Goal: Transaction & Acquisition: Obtain resource

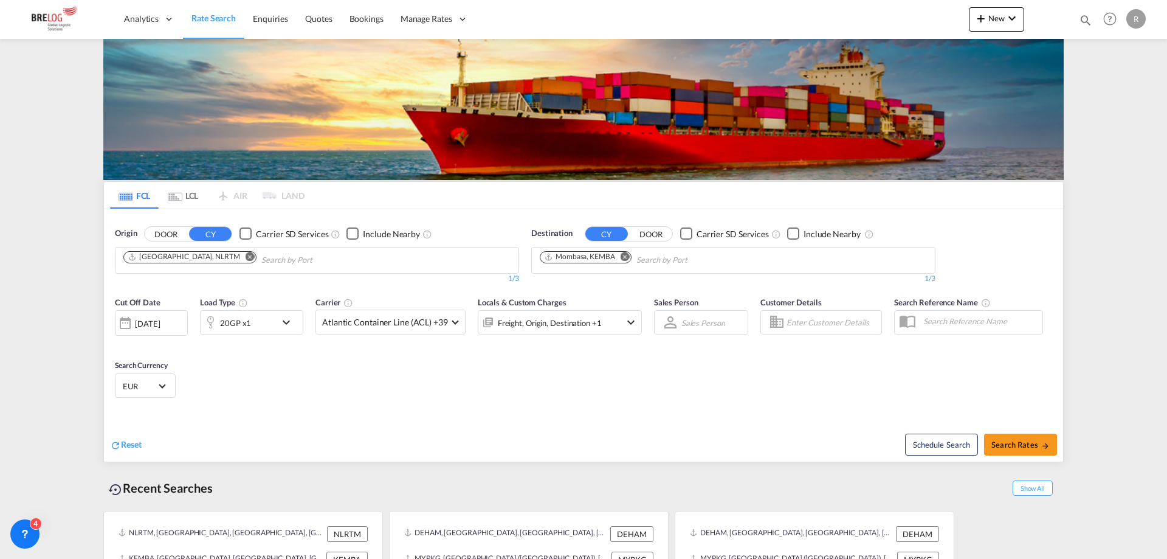
click at [246, 252] on md-icon "Remove" at bounding box center [250, 256] width 9 height 9
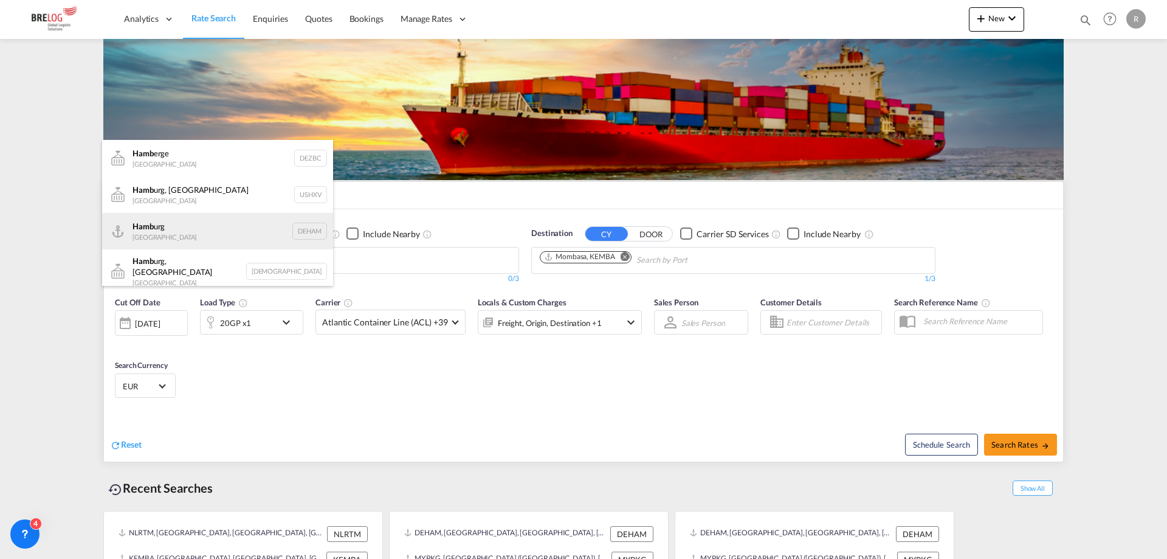
type input "hamb"
click at [199, 232] on div "Hamb urg [GEOGRAPHIC_DATA] DEHAM" at bounding box center [217, 231] width 231 height 36
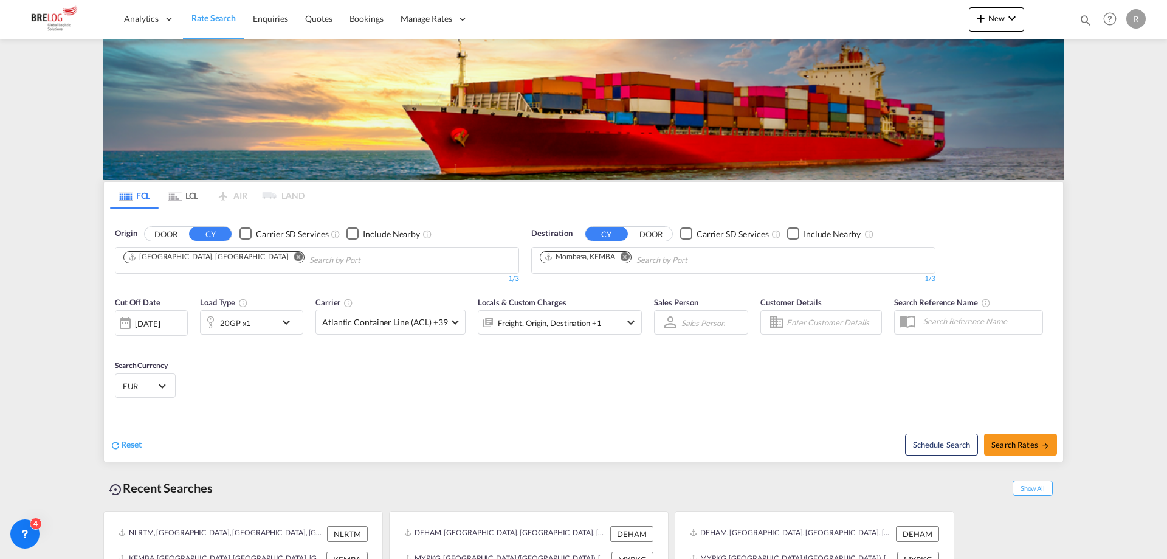
click at [625, 252] on md-icon "Remove" at bounding box center [625, 256] width 9 height 9
click at [621, 250] on input "Chips input." at bounding box center [598, 259] width 116 height 19
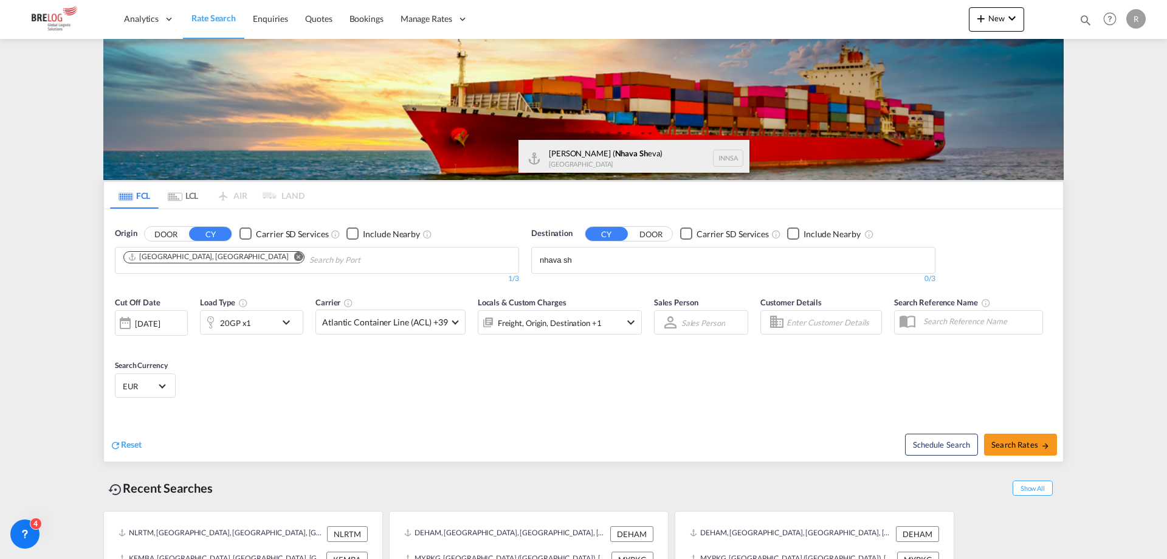
type input "nhava sh"
click at [612, 144] on div "[PERSON_NAME] ( Nhava Sh eva) [GEOGRAPHIC_DATA] [GEOGRAPHIC_DATA]" at bounding box center [634, 158] width 231 height 36
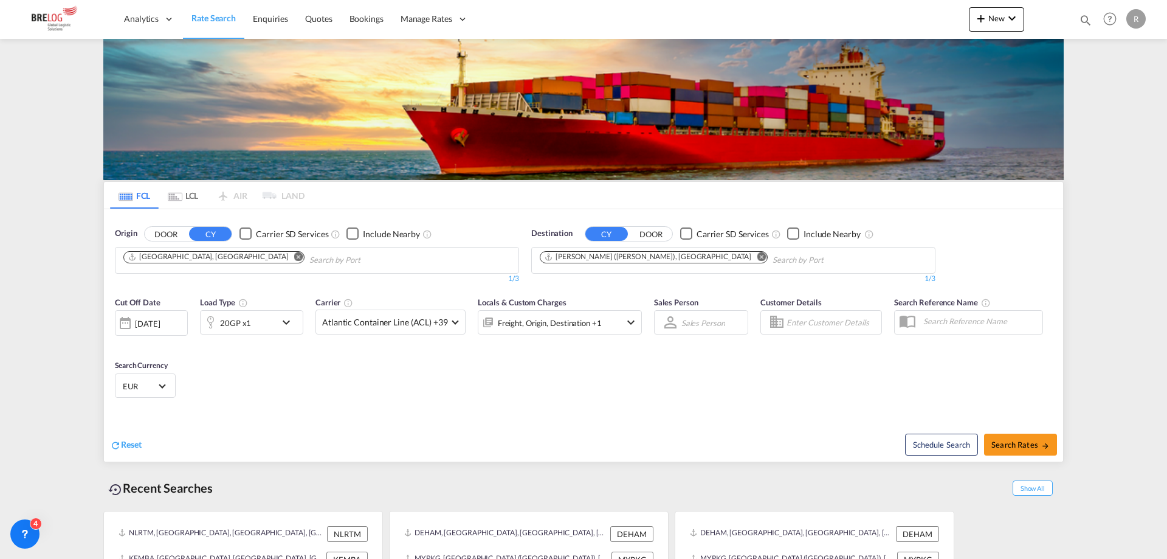
click at [290, 315] on md-icon "icon-chevron-down" at bounding box center [289, 322] width 21 height 15
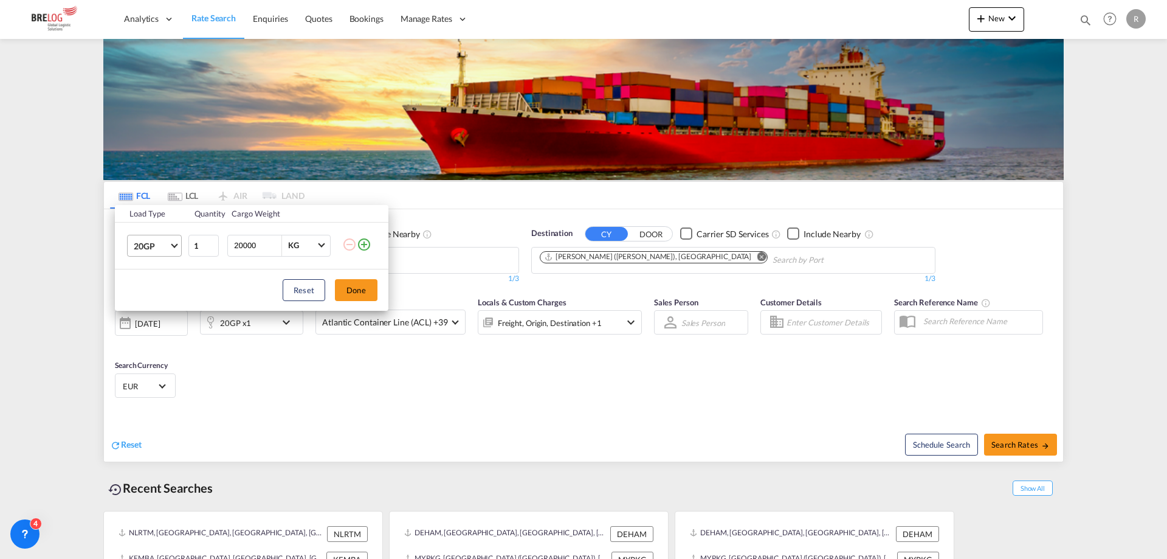
click at [153, 250] on span "20GP" at bounding box center [151, 246] width 35 height 12
click at [157, 308] on md-option "40HC" at bounding box center [165, 303] width 83 height 29
click at [349, 288] on button "Done" at bounding box center [356, 290] width 43 height 22
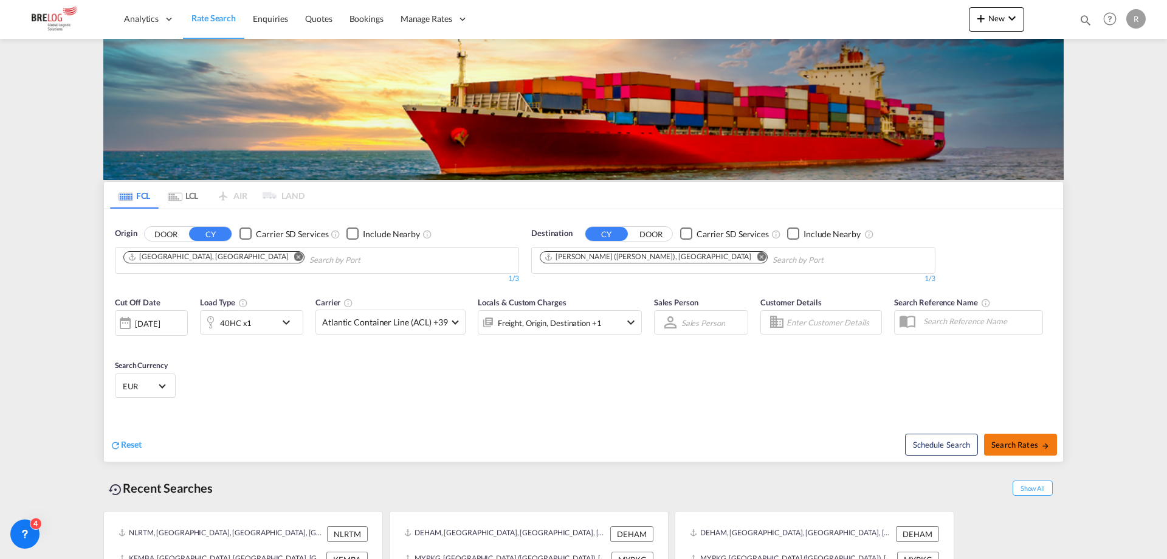
click at [1023, 433] on button "Search Rates" at bounding box center [1020, 444] width 73 height 22
type input "DEHAM to INNSA / [DATE]"
click at [257, 320] on div "40HC x1" at bounding box center [238, 322] width 75 height 24
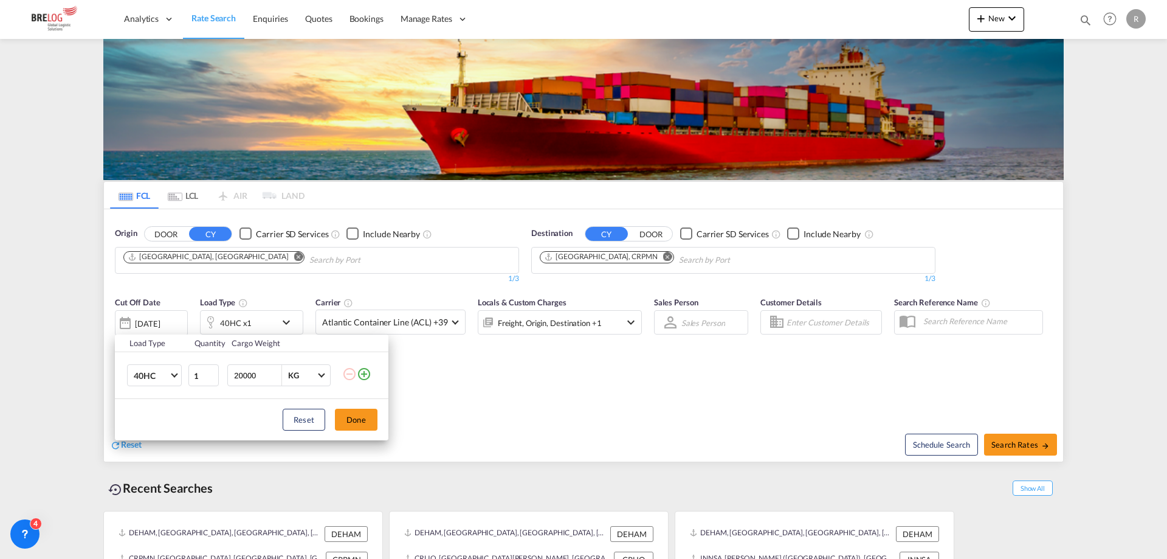
click at [559, 350] on div "Load Type Quantity Cargo Weight 40HC 20GP 40GP 40HC 45HC 20RE 40RE 40HR 20OT 40…" at bounding box center [583, 279] width 1167 height 559
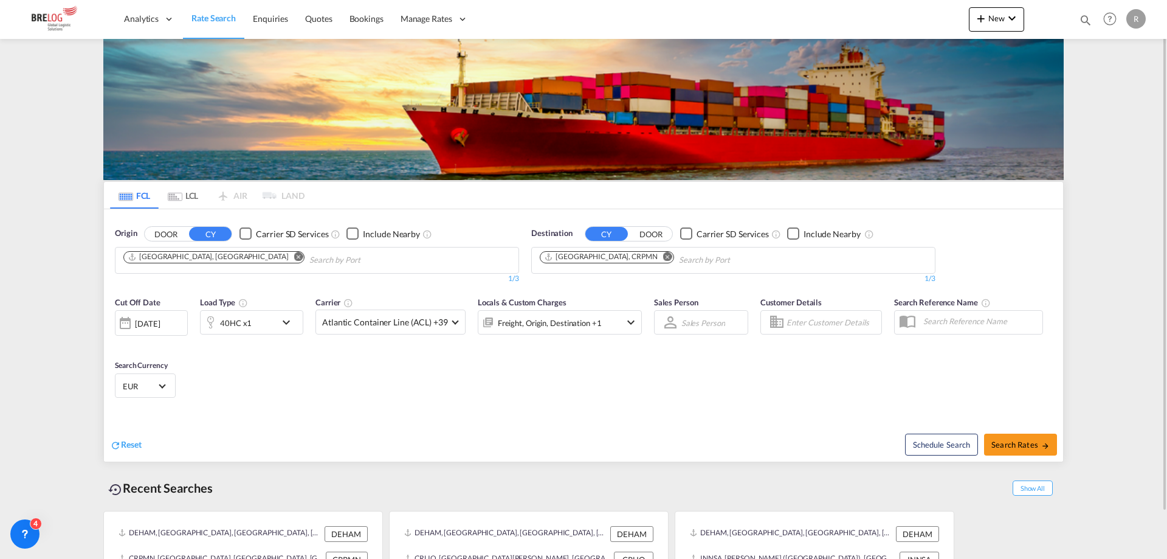
click at [137, 316] on div "[DATE]" at bounding box center [151, 323] width 73 height 26
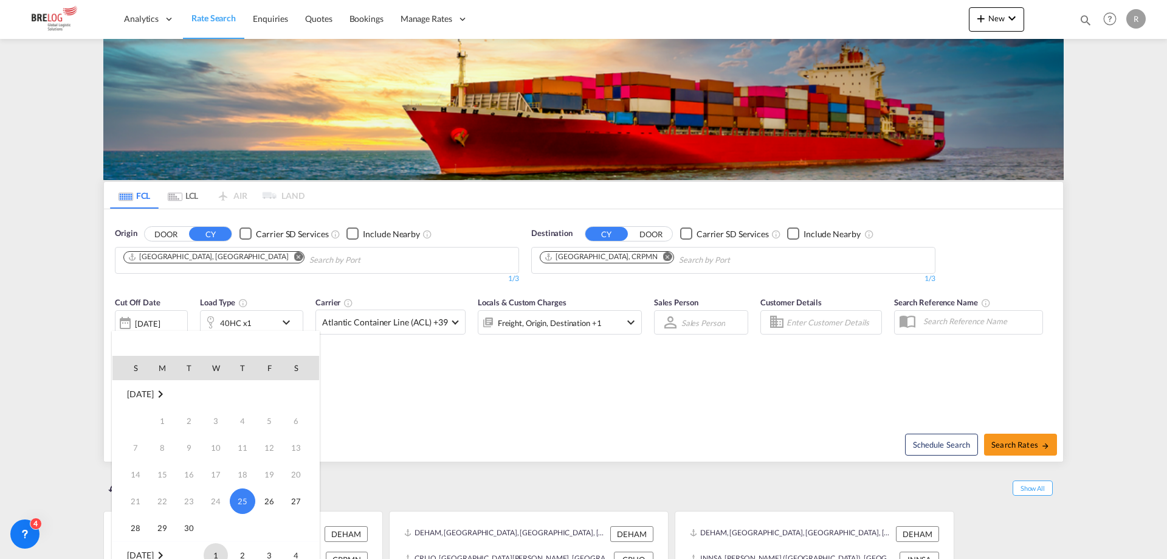
click at [213, 558] on span "1" at bounding box center [216, 555] width 24 height 24
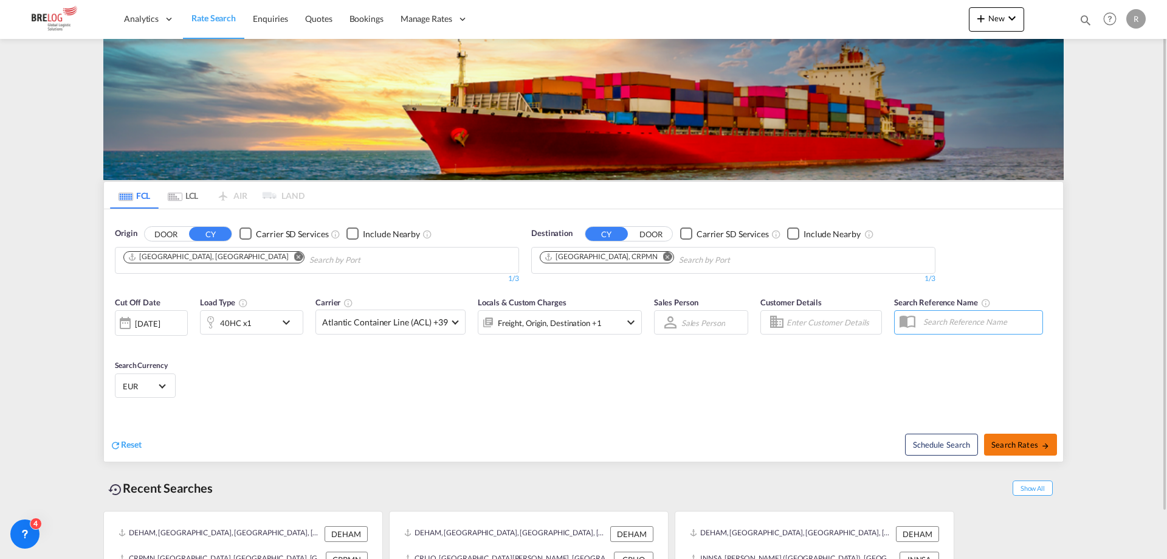
click at [1018, 450] on button "Search Rates" at bounding box center [1020, 444] width 73 height 22
type input "DEHAM to CRPMN / [DATE]"
